Goal: Transaction & Acquisition: Purchase product/service

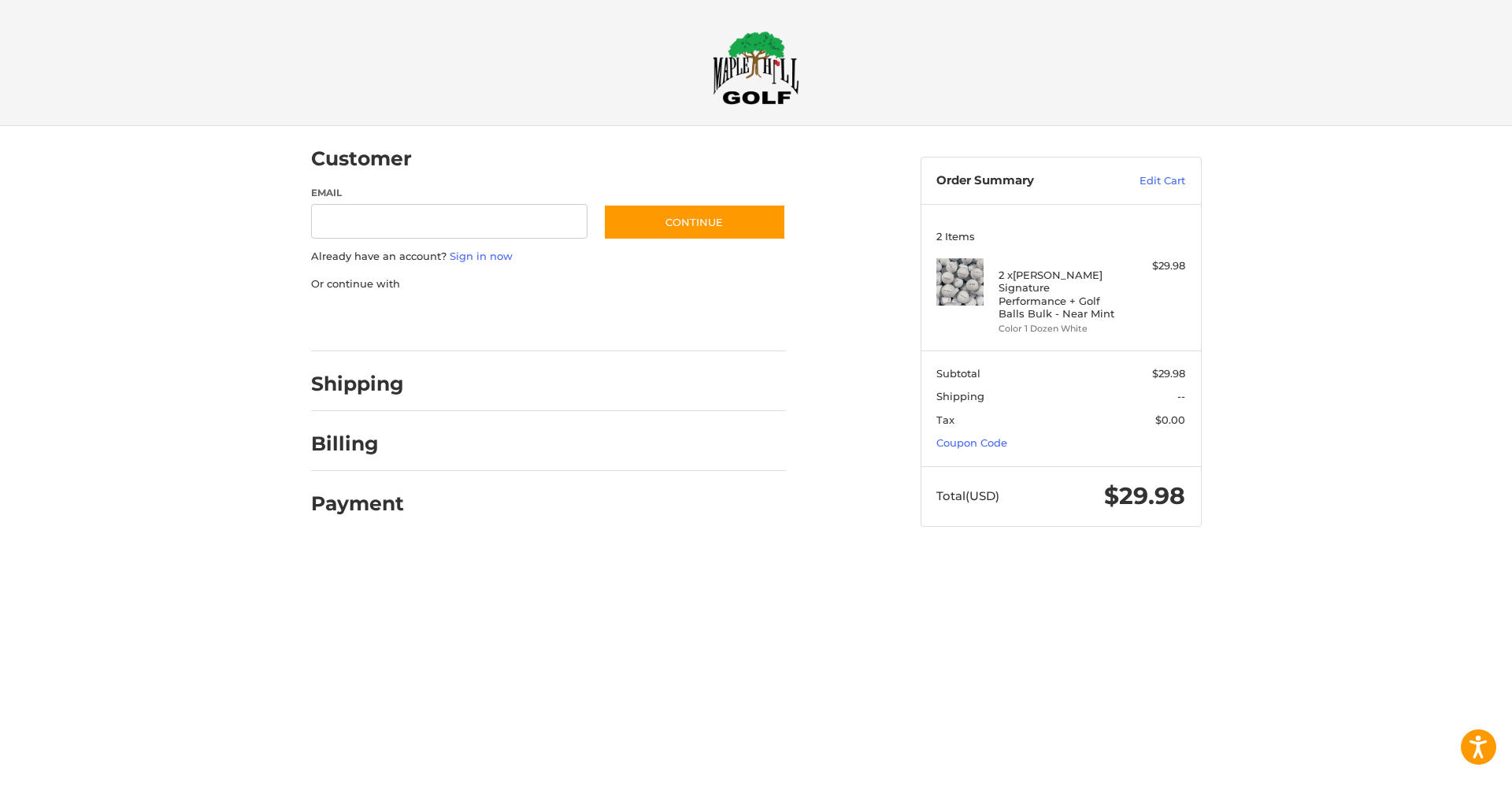
click at [335, 384] on h2 "Shipping" at bounding box center [357, 384] width 93 height 25
click at [437, 220] on input "Email" at bounding box center [450, 222] width 278 height 35
type input "**********"
click at [704, 219] on button "Continue" at bounding box center [695, 222] width 182 height 36
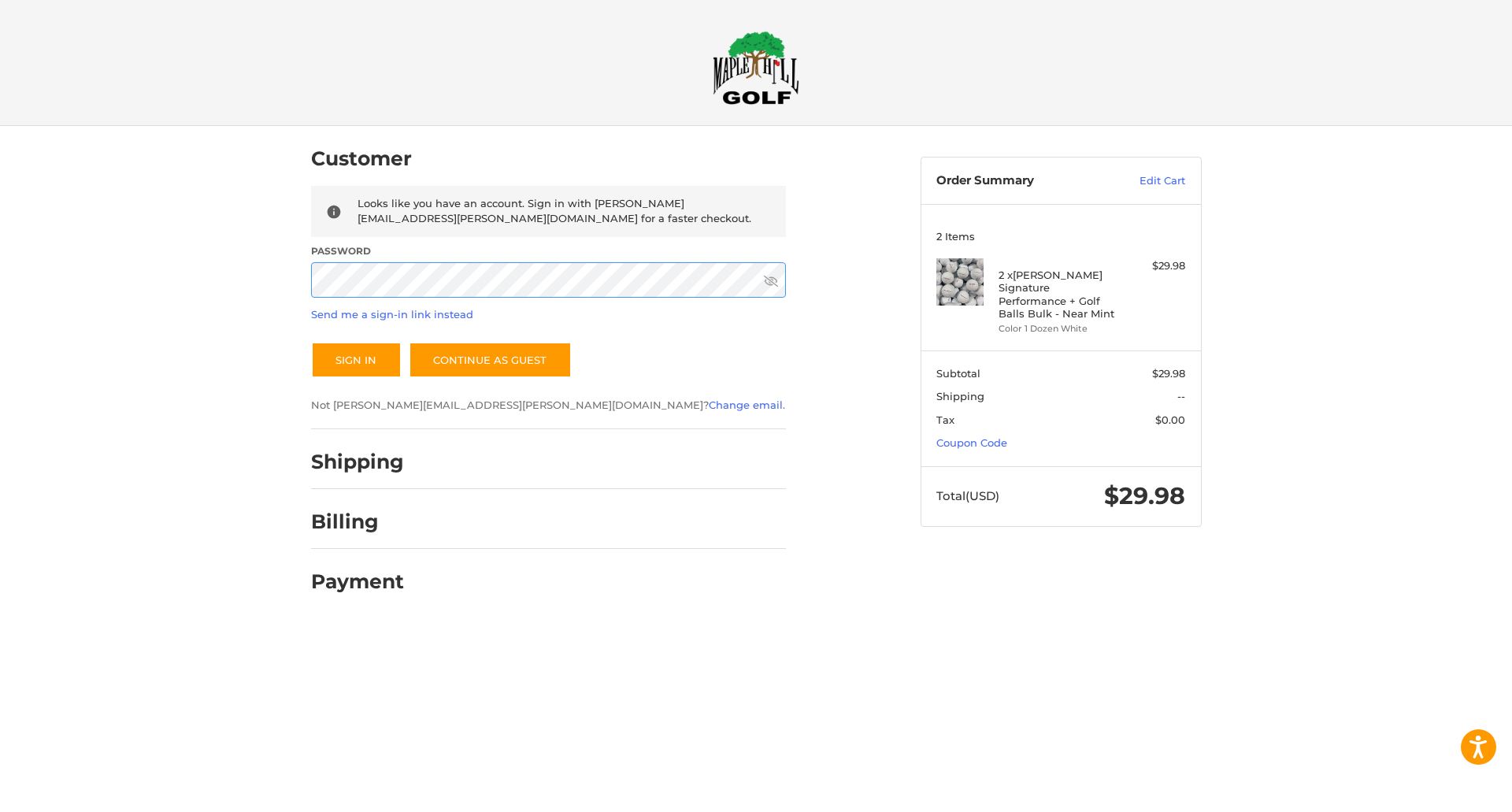
click at [311, 342] on button "Sign In" at bounding box center [355, 360] width 90 height 36
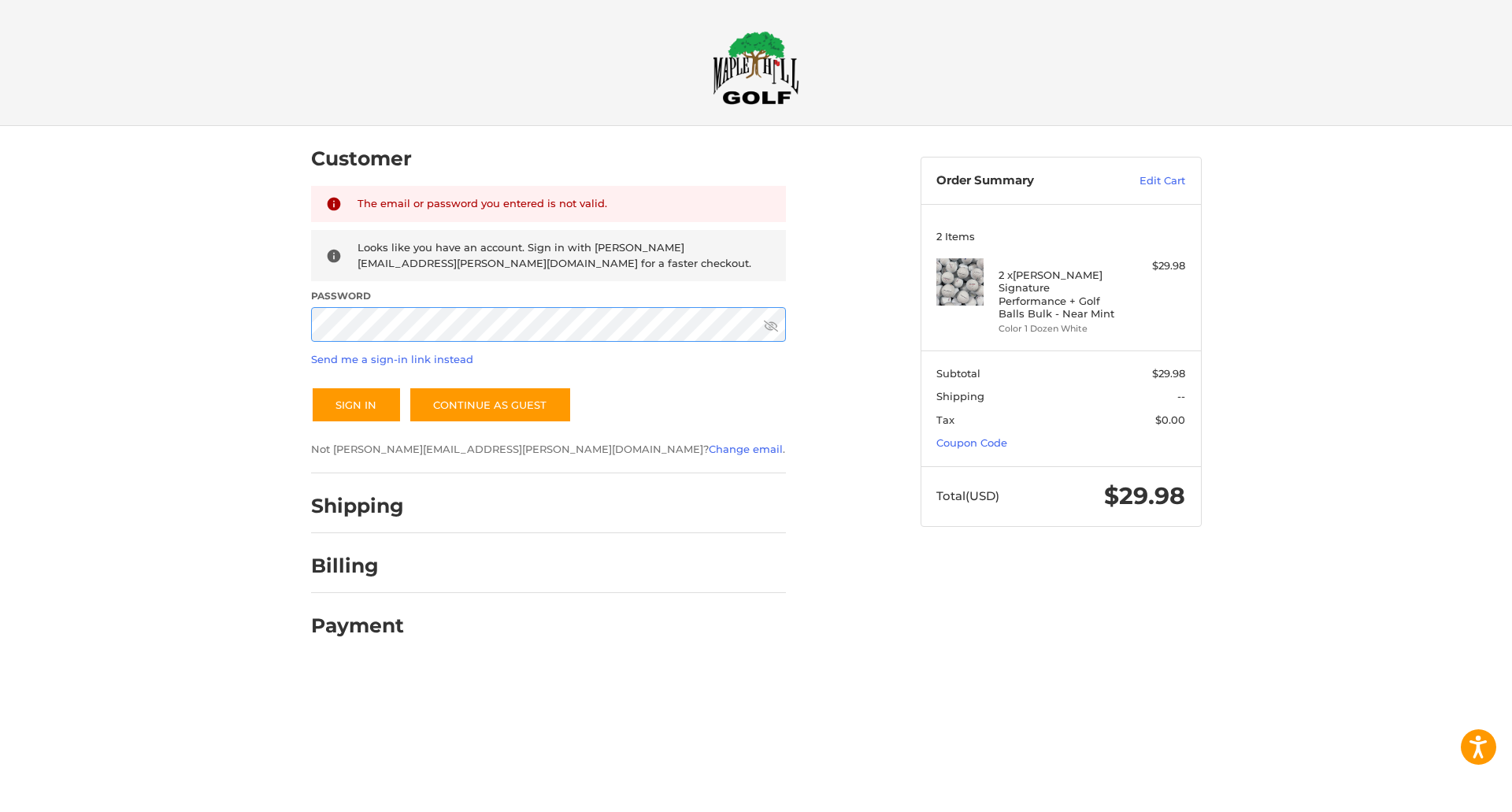
click at [273, 327] on div "Customer Returning Customer The email or password you entered is not valid. Loo…" at bounding box center [756, 397] width 1512 height 542
click at [311, 387] on button "Sign In" at bounding box center [355, 405] width 90 height 36
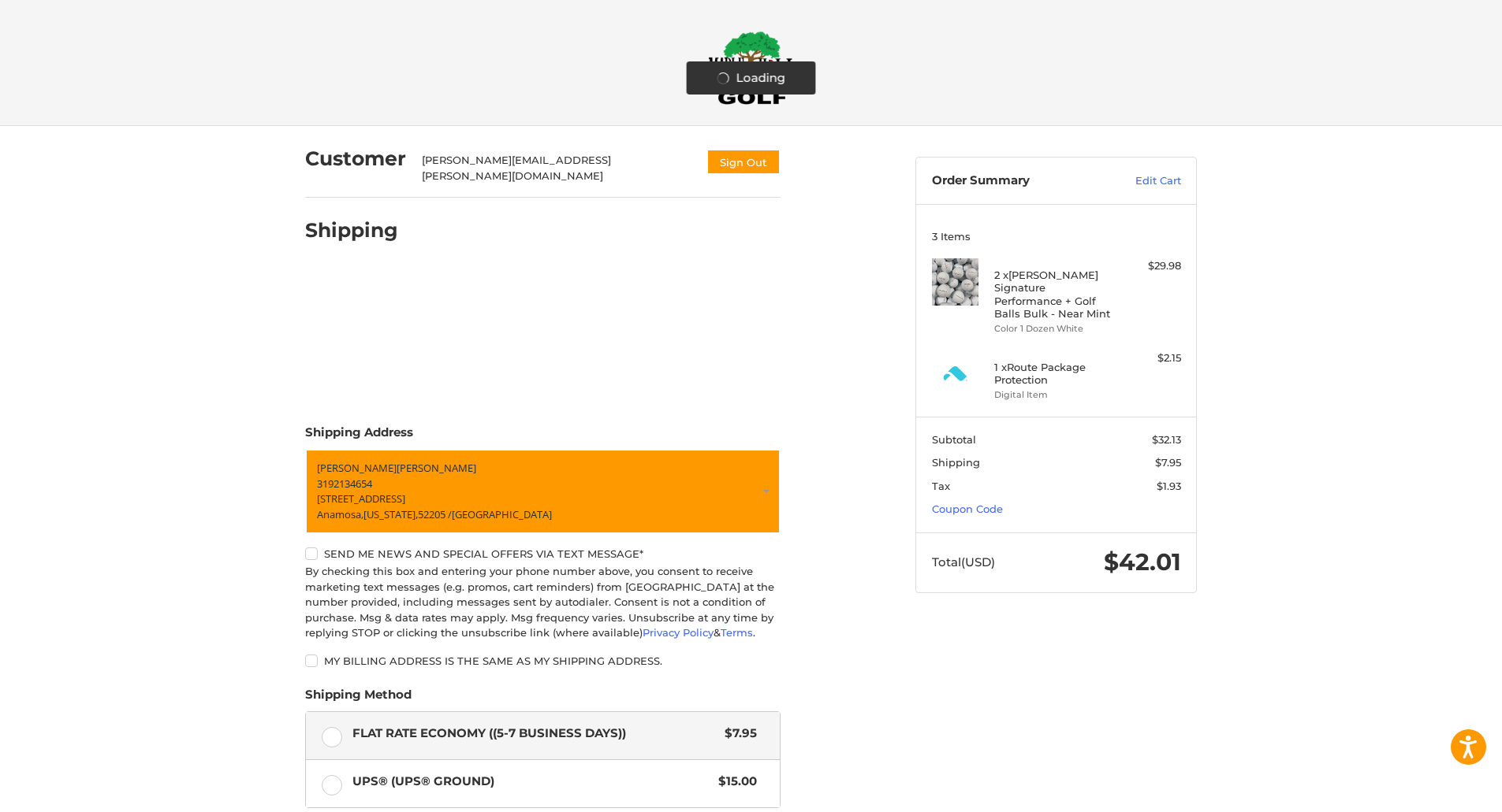
click at [170, 337] on div "Loading Customer [PERSON_NAME][EMAIL_ADDRESS][PERSON_NAME][DOMAIN_NAME] Sign Ou…" at bounding box center [751, 572] width 1502 height 892
